Goal: Task Accomplishment & Management: Use online tool/utility

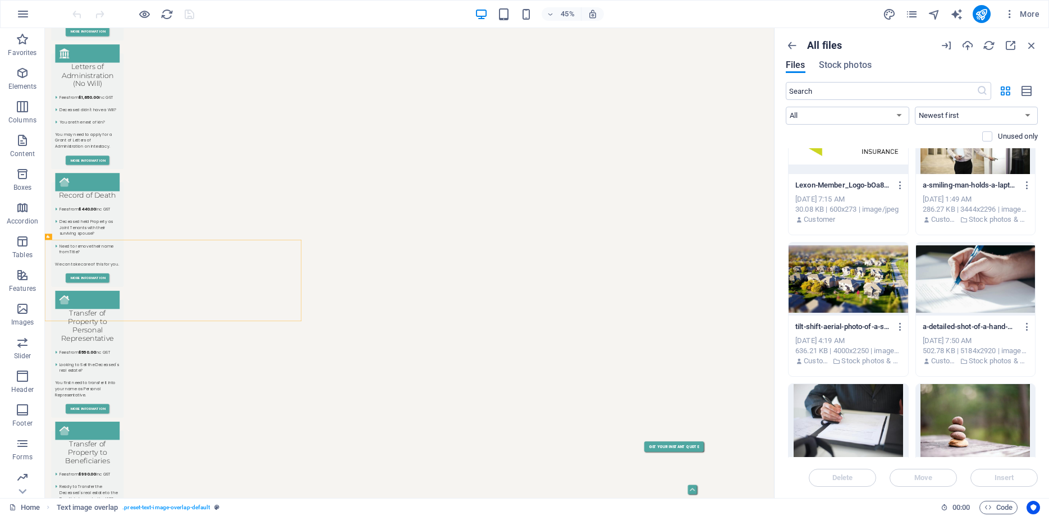
scroll to position [1643, 0]
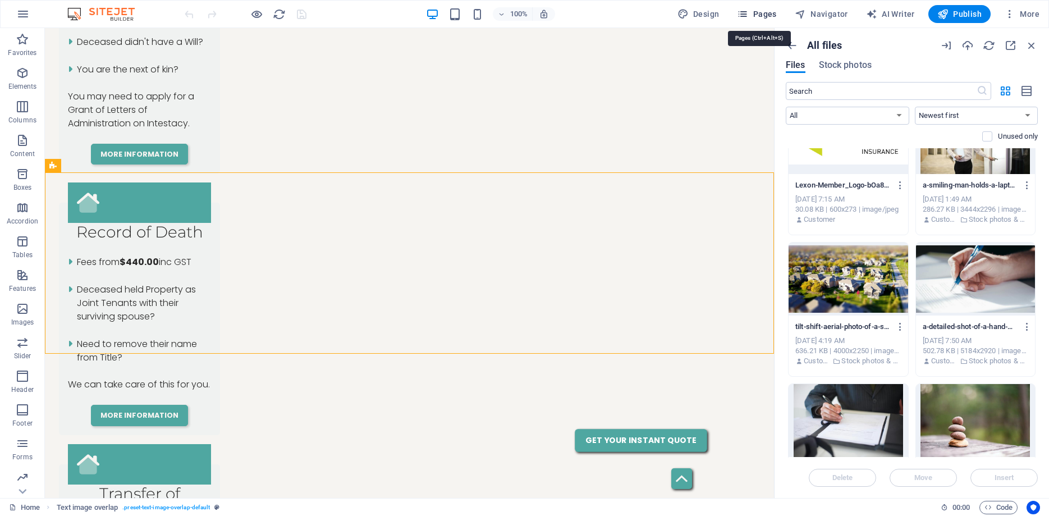
click at [758, 17] on span "Pages" at bounding box center [756, 13] width 39 height 11
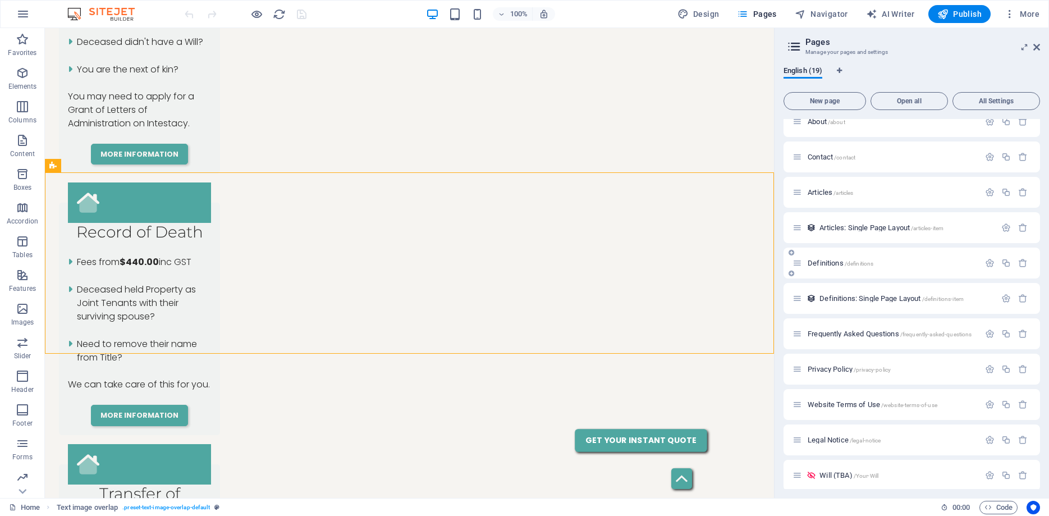
scroll to position [302, 0]
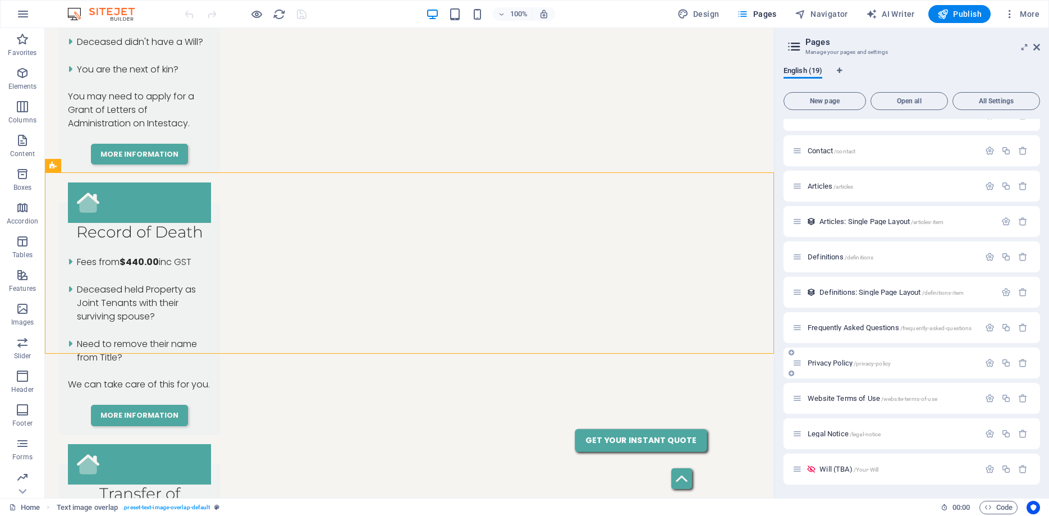
click at [838, 363] on span "Privacy Policy /privacy-policy" at bounding box center [849, 363] width 83 height 8
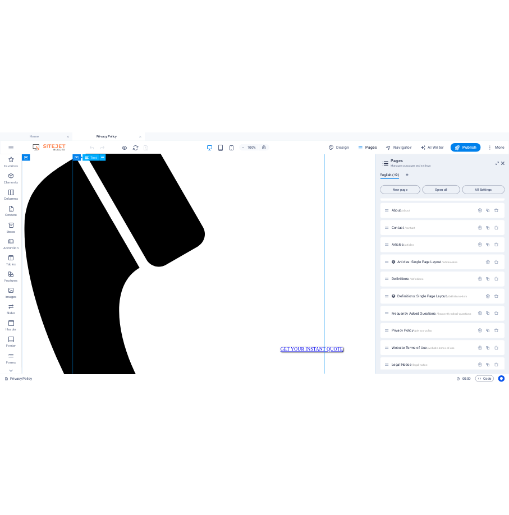
scroll to position [0, 0]
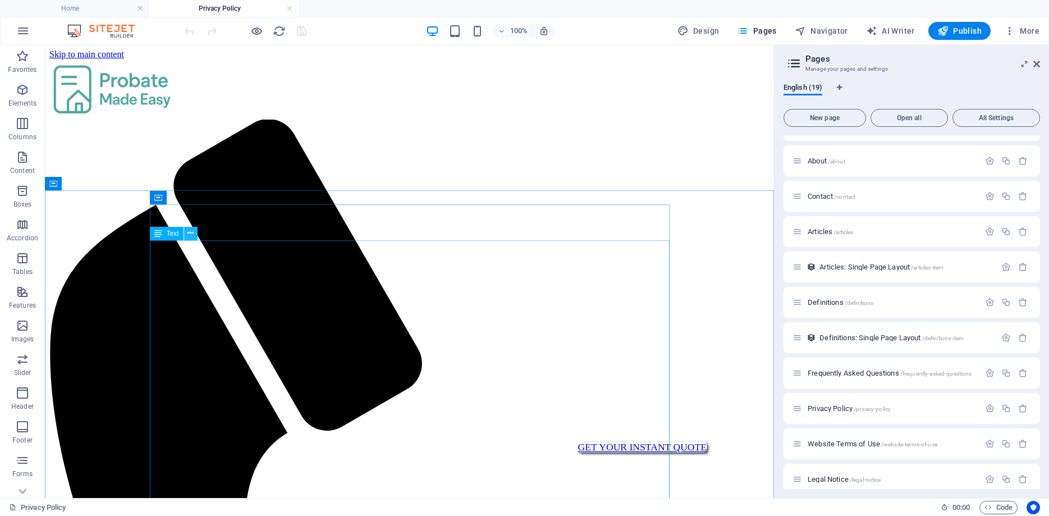
click at [190, 235] on icon at bounding box center [190, 233] width 6 height 12
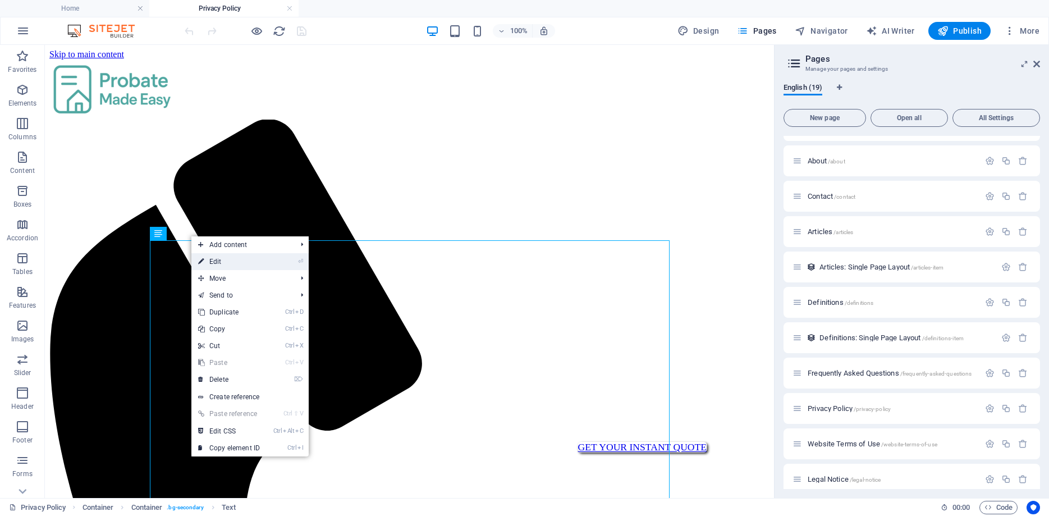
click at [218, 258] on link "⏎ Edit" at bounding box center [228, 261] width 75 height 17
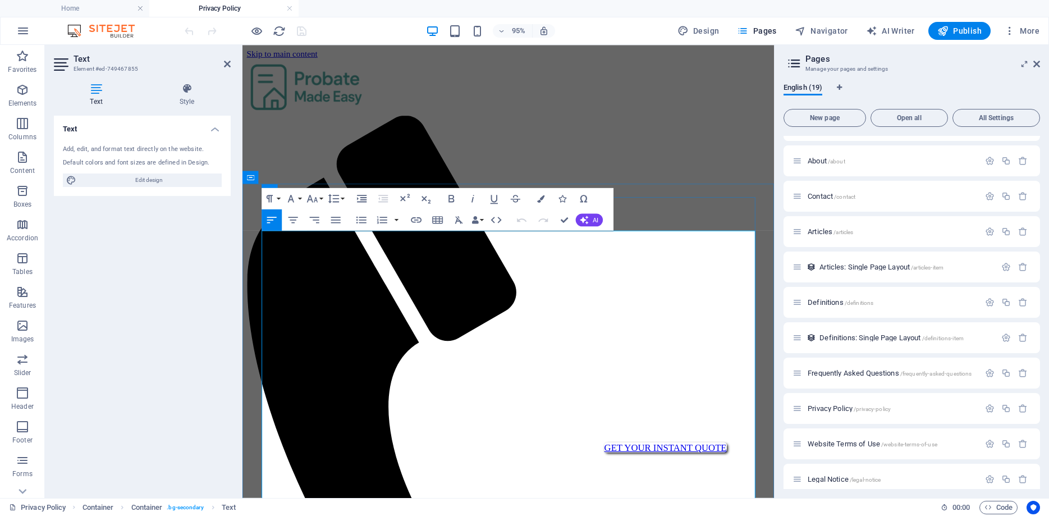
copy div "Loremipsu Dolo: 5 Sita 8127 Cons Adip: Elitsed Doei Temp 9. Incididuntut Labore…"
